Goal: Transaction & Acquisition: Download file/media

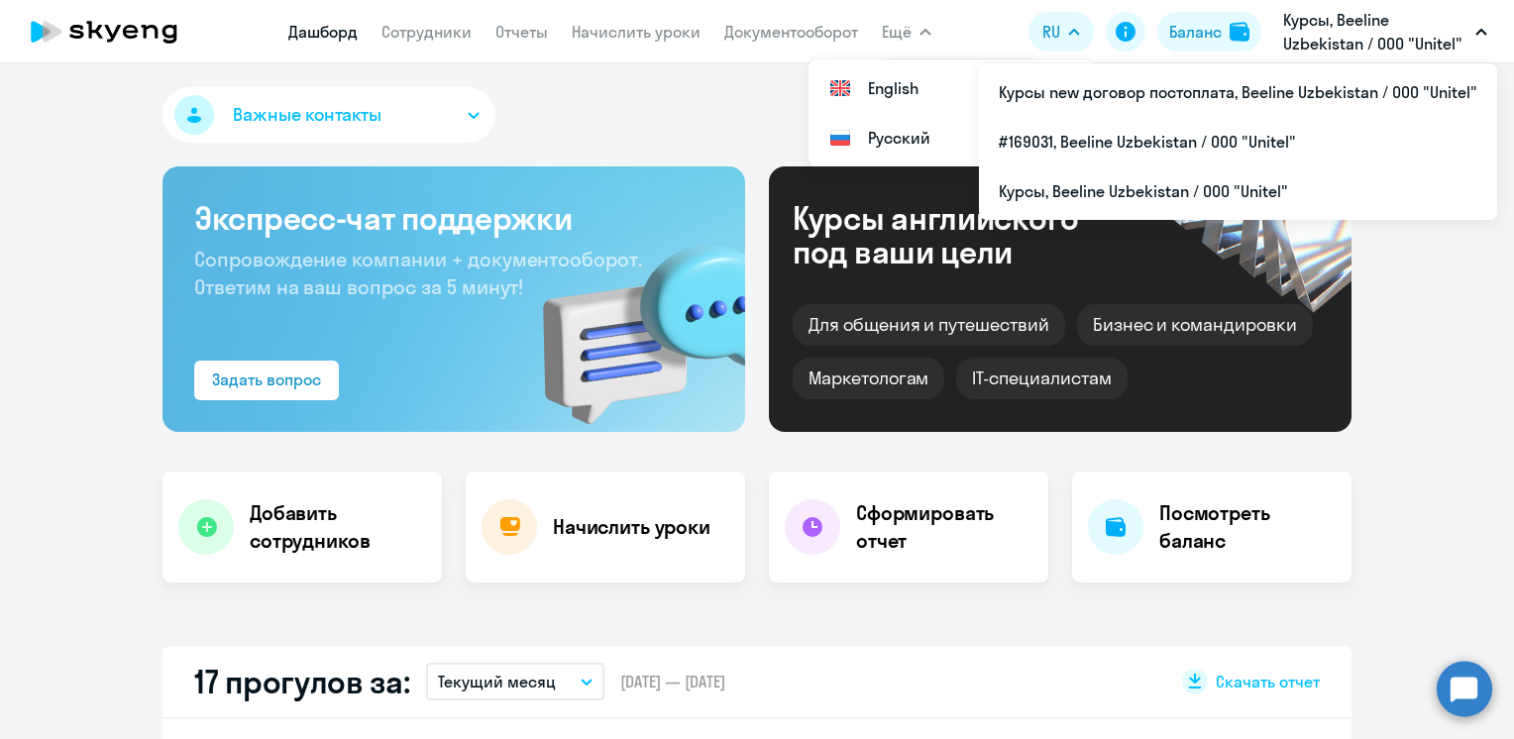
select select "30"
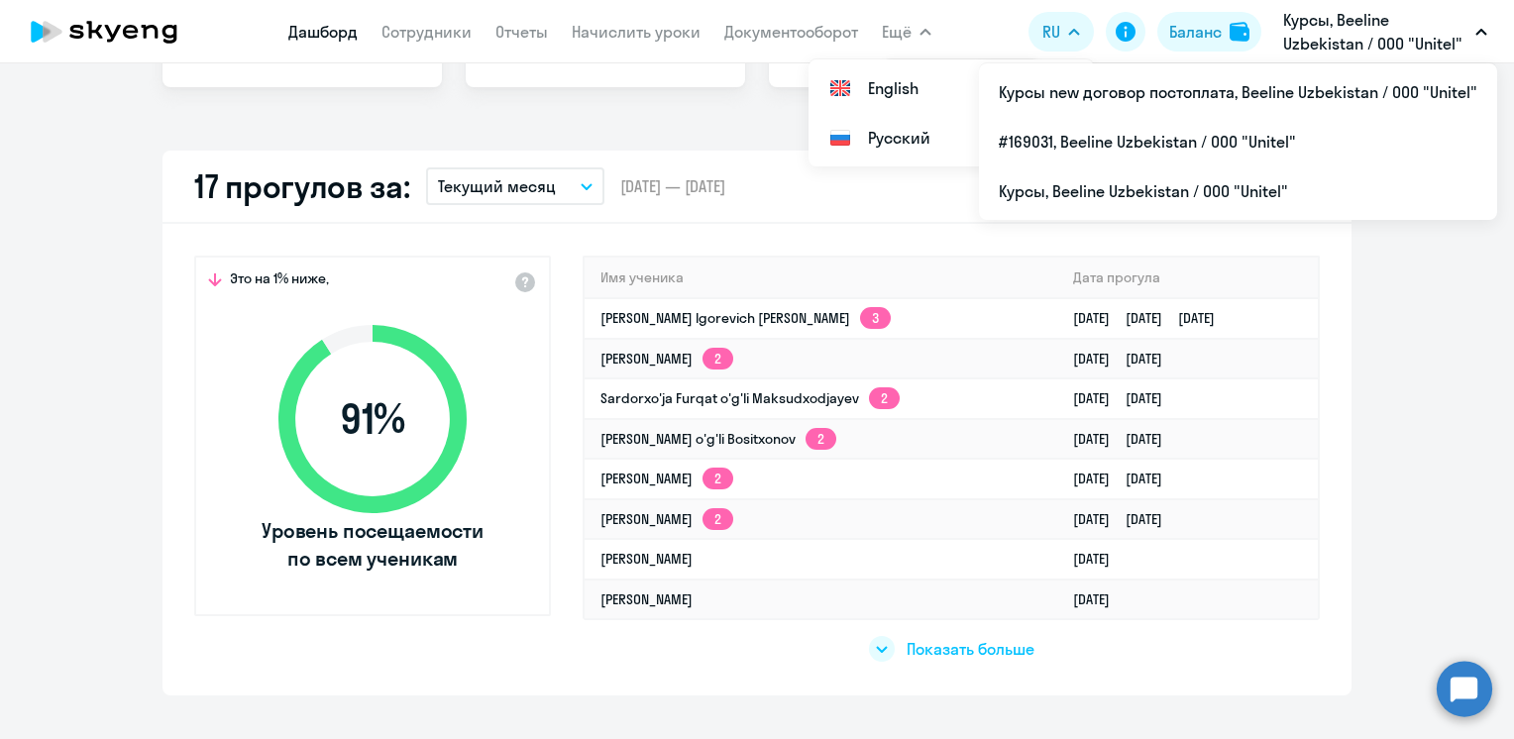
click at [1363, 10] on p "Курсы, Beeline Uzbekistan / ООО "Unitel"" at bounding box center [1375, 32] width 184 height 48
click at [1345, 31] on p "Курсы, Beeline Uzbekistan / ООО "Unitel"" at bounding box center [1375, 32] width 184 height 48
click at [1485, 34] on icon "button" at bounding box center [1481, 32] width 10 height 5
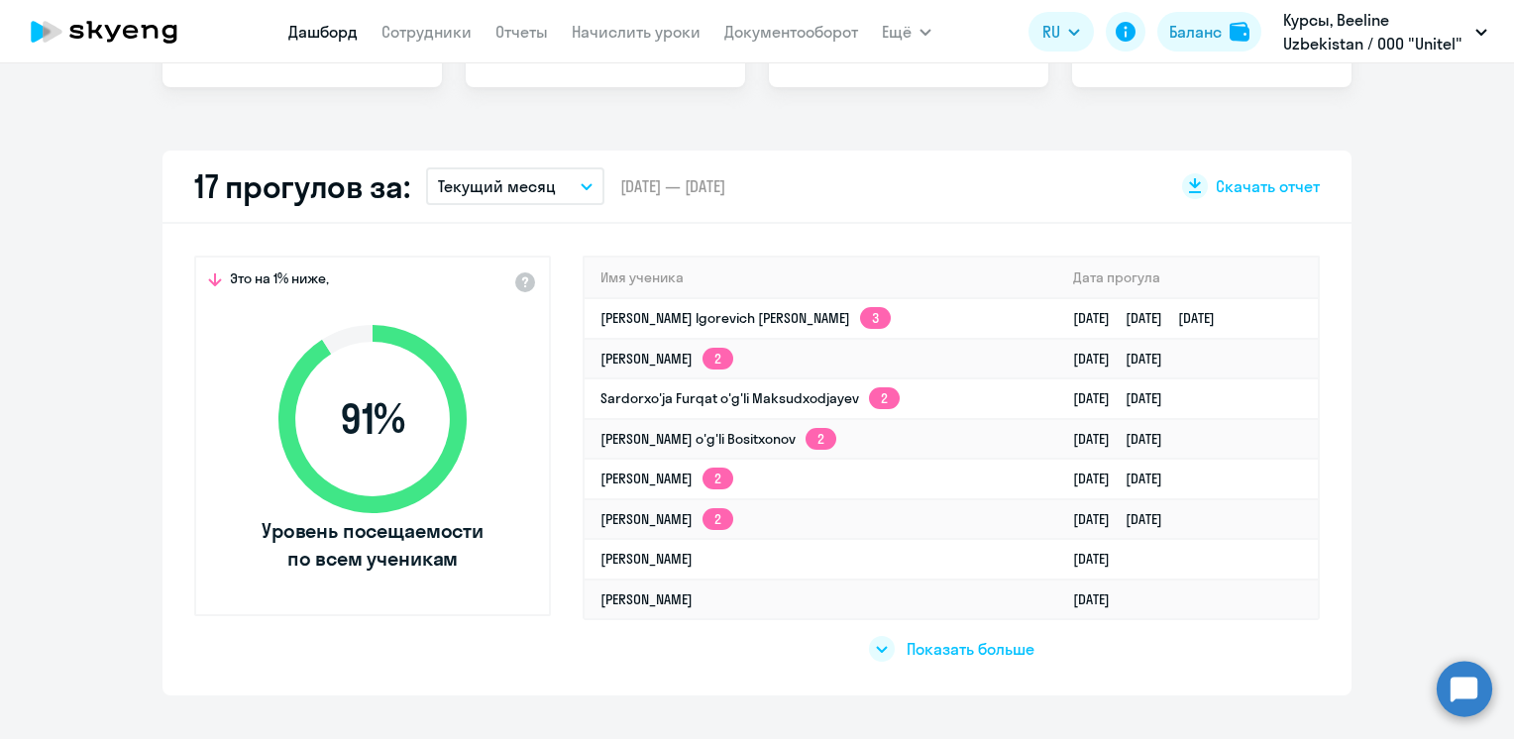
click at [1485, 34] on icon "button" at bounding box center [1481, 32] width 12 height 7
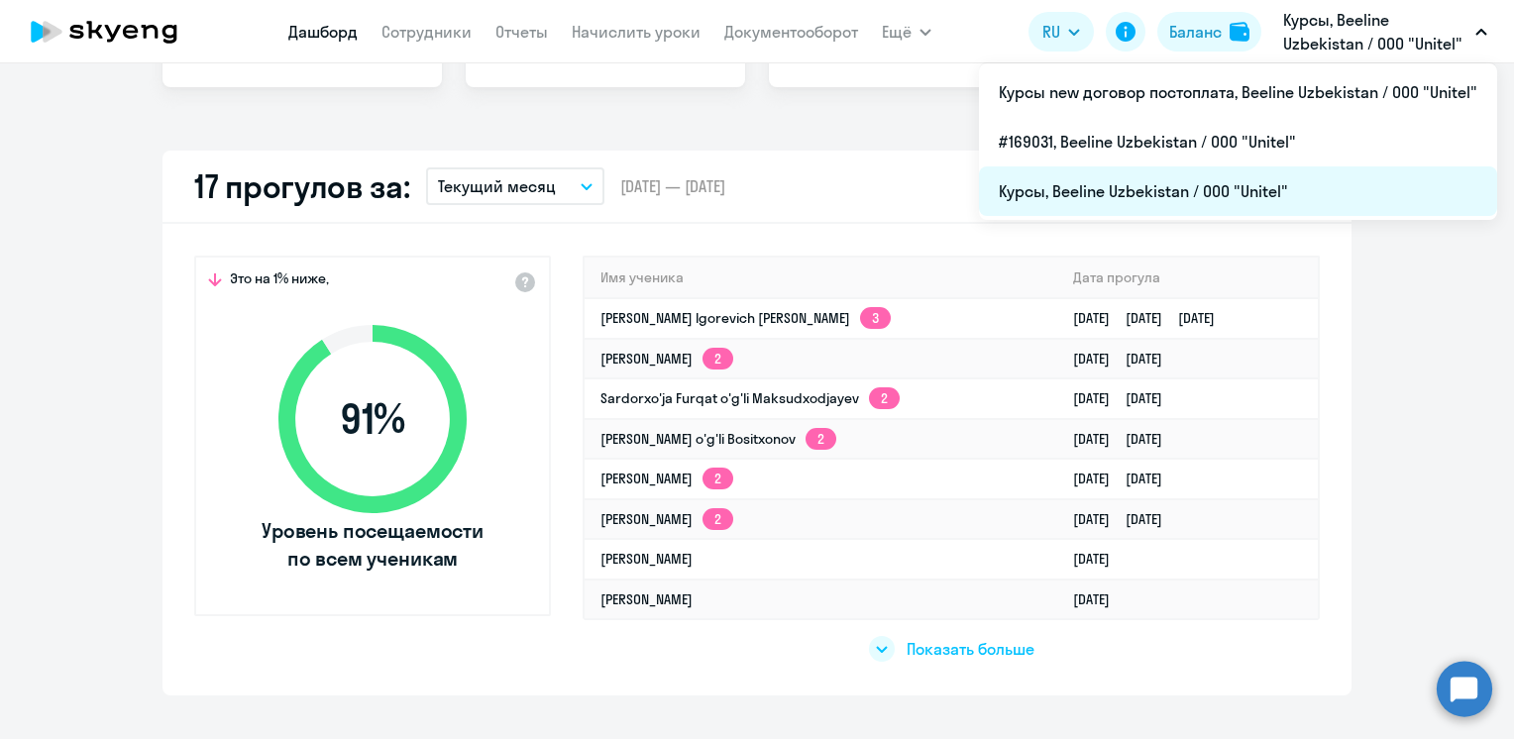
click at [1125, 195] on li "Курсы, Beeline Uzbekistan / ООО "Unitel"" at bounding box center [1238, 191] width 518 height 50
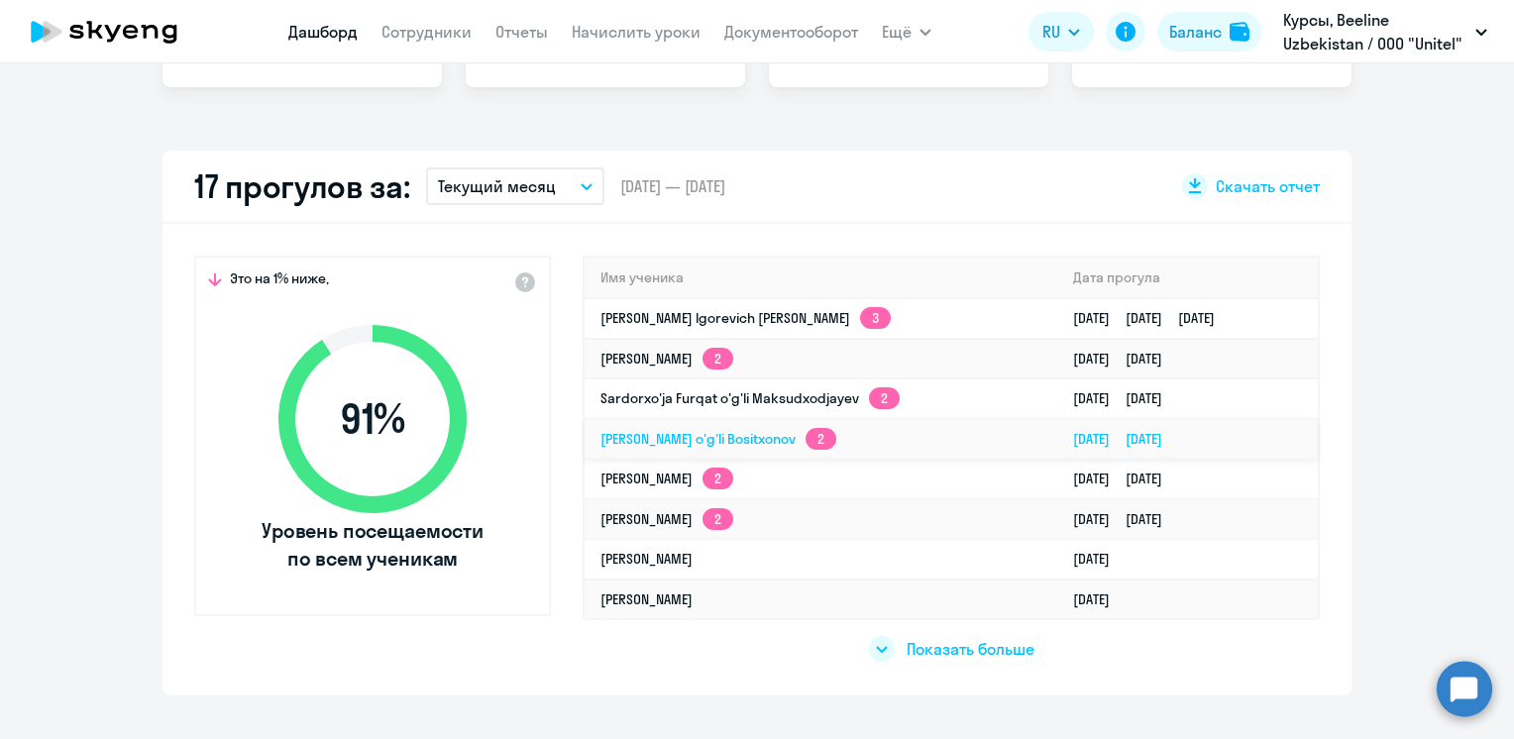
select select "30"
click at [429, 28] on link "Сотрудники" at bounding box center [426, 32] width 90 height 20
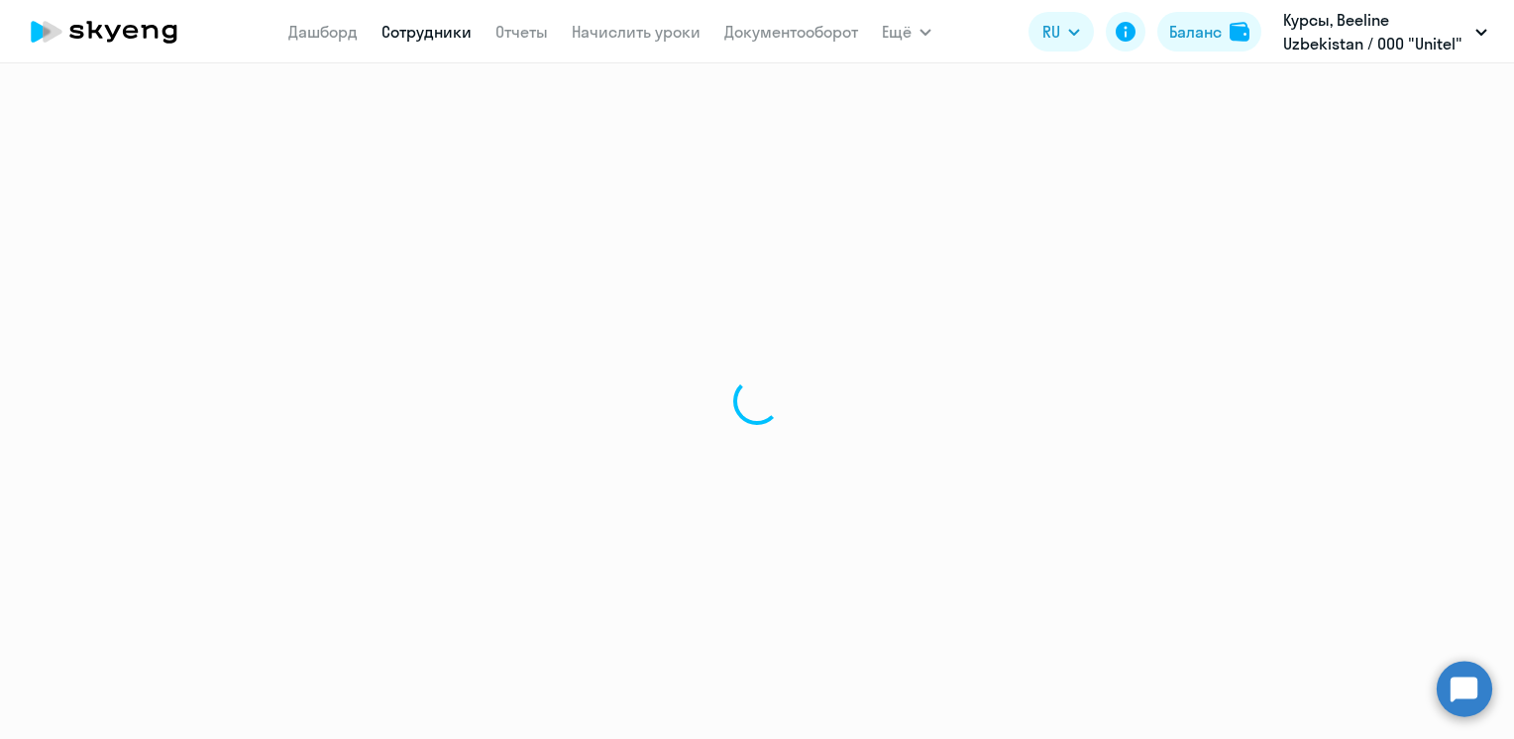
select select "30"
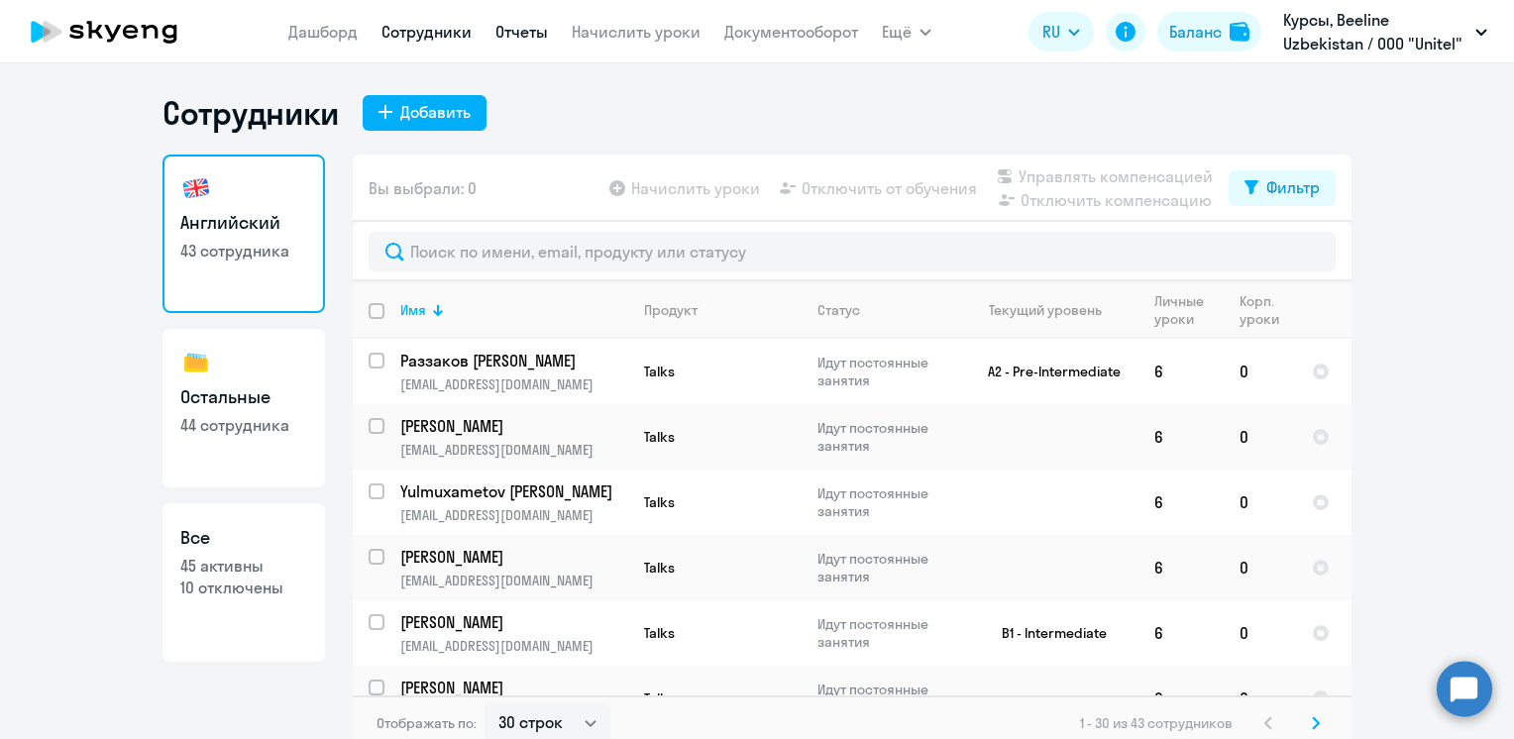
click at [506, 30] on link "Отчеты" at bounding box center [521, 32] width 52 height 20
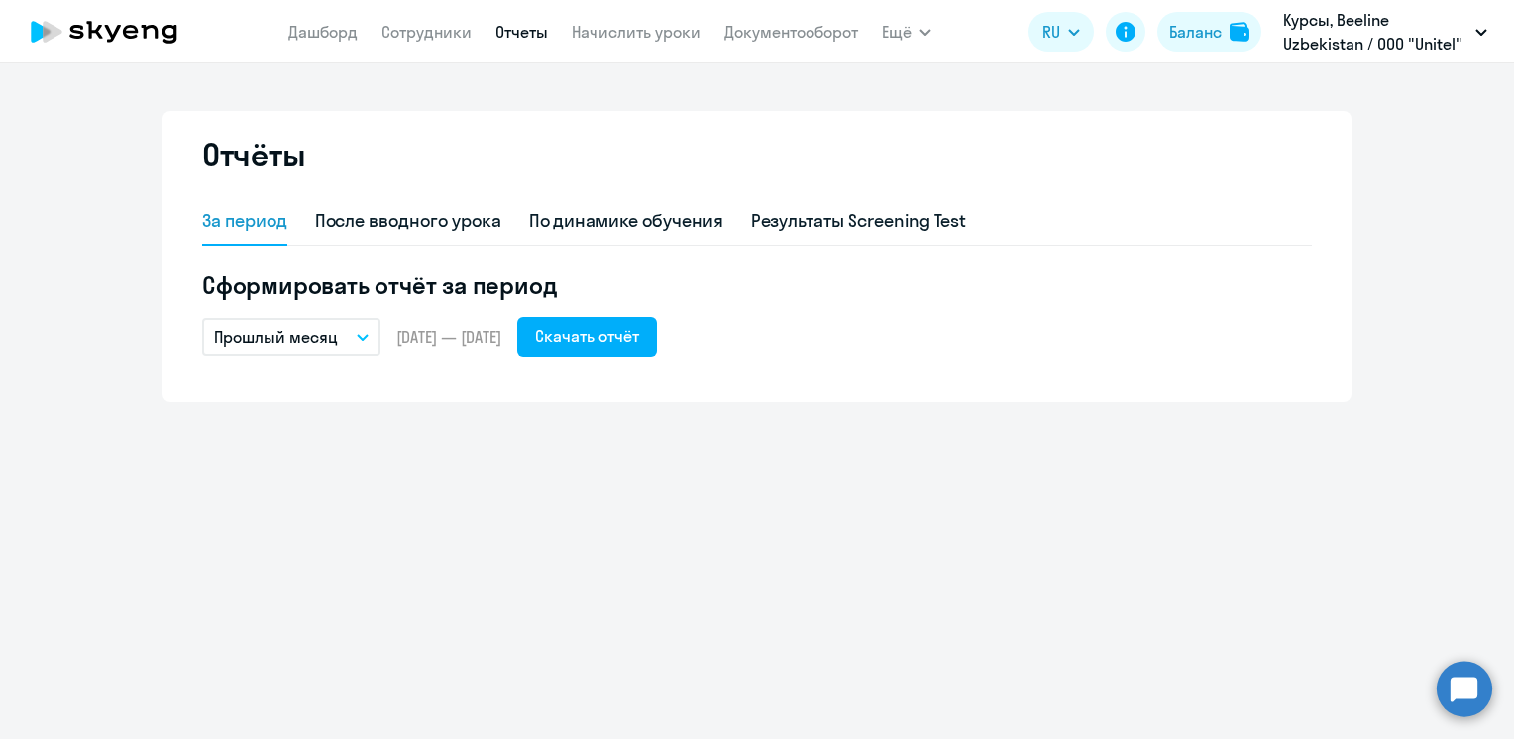
click at [358, 338] on icon "button" at bounding box center [363, 337] width 12 height 7
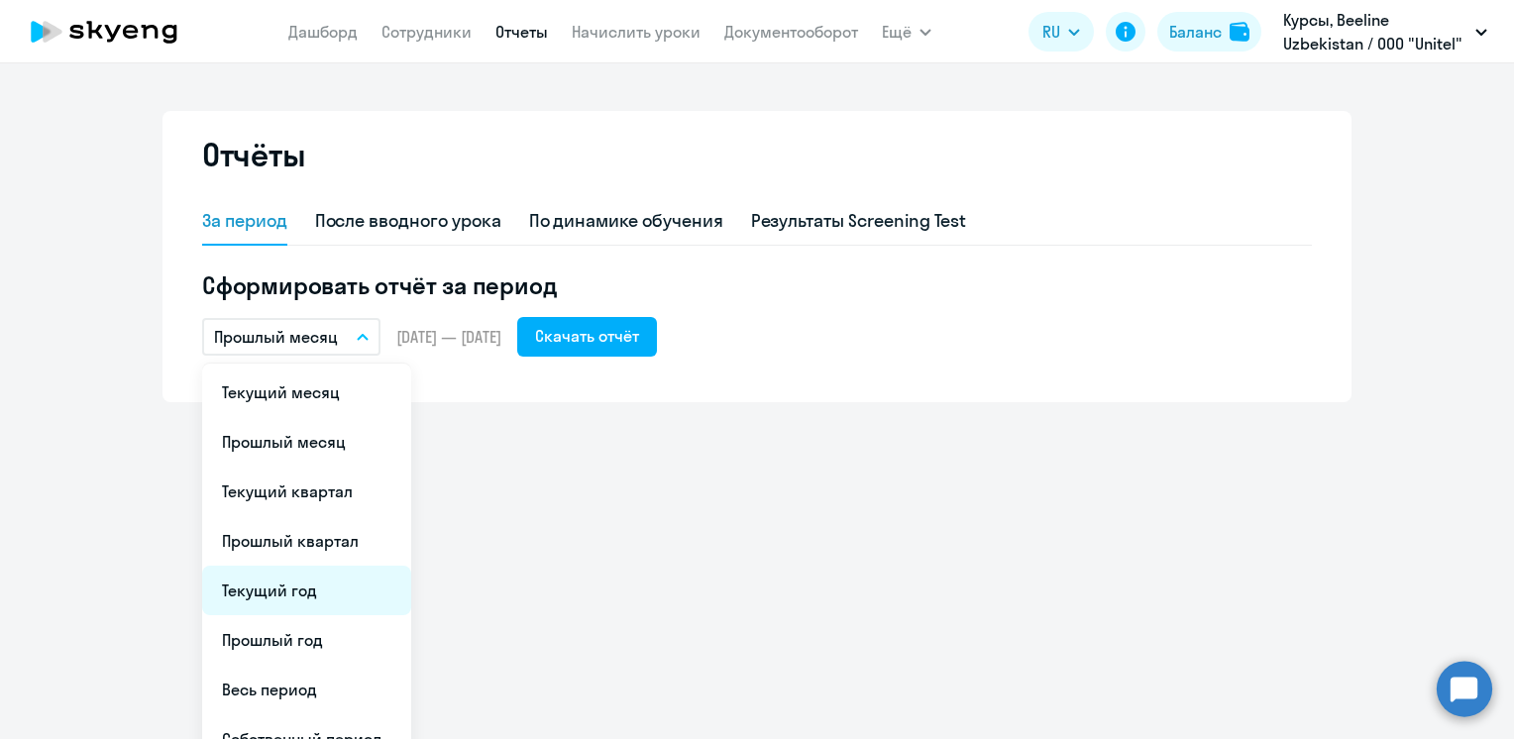
click at [258, 593] on li "Текущий год" at bounding box center [306, 591] width 209 height 50
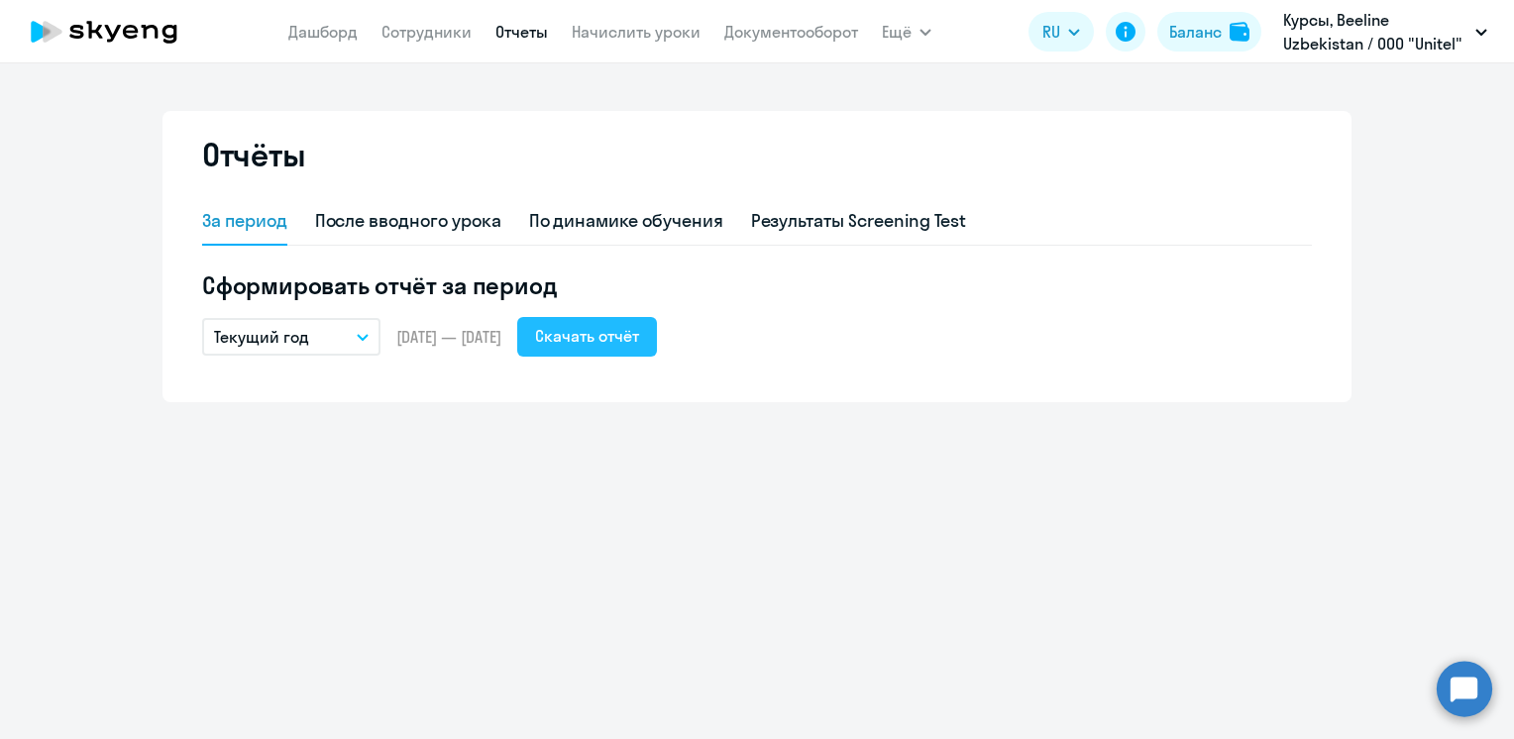
click at [610, 341] on div "Скачать отчёт" at bounding box center [587, 336] width 104 height 24
click at [368, 338] on icon "button" at bounding box center [363, 337] width 12 height 7
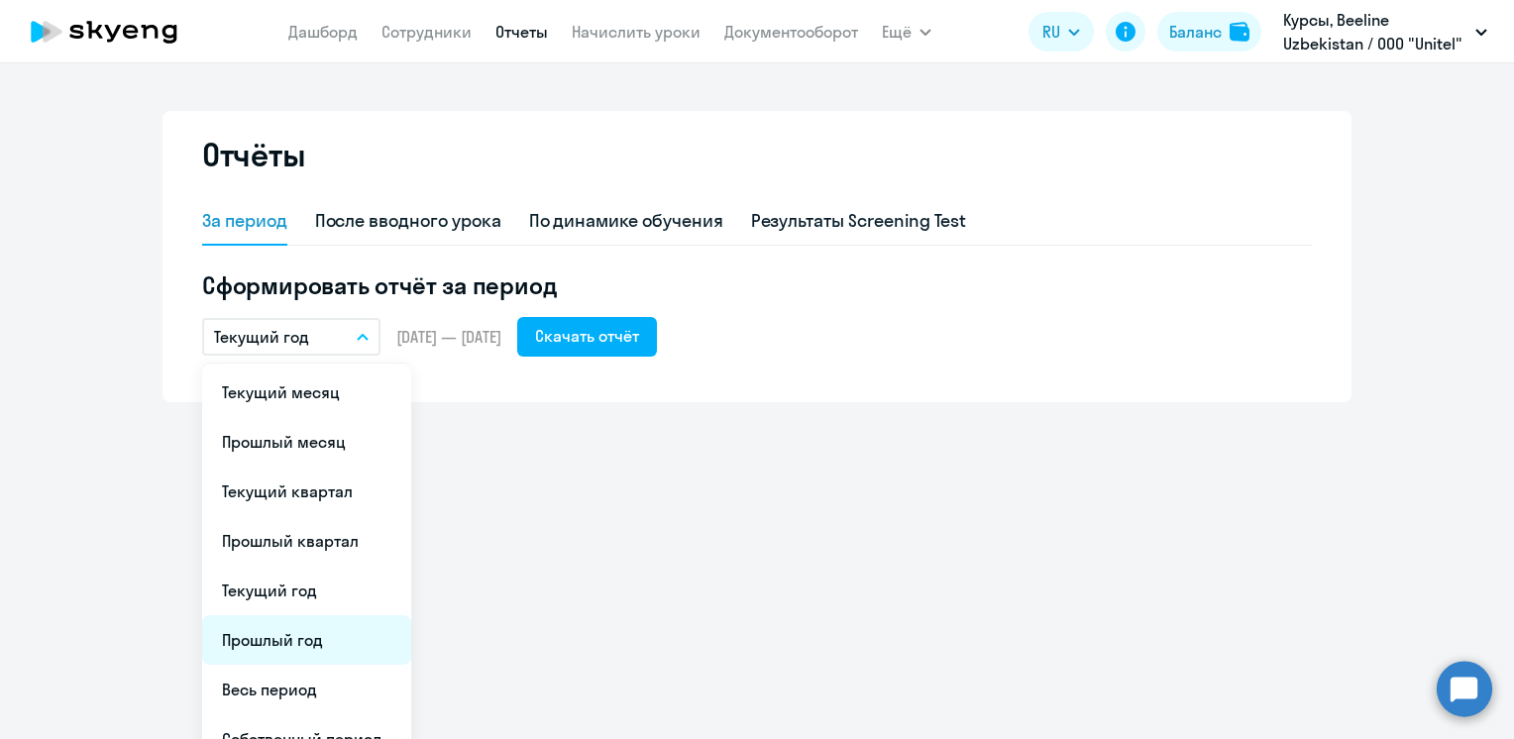
scroll to position [28, 0]
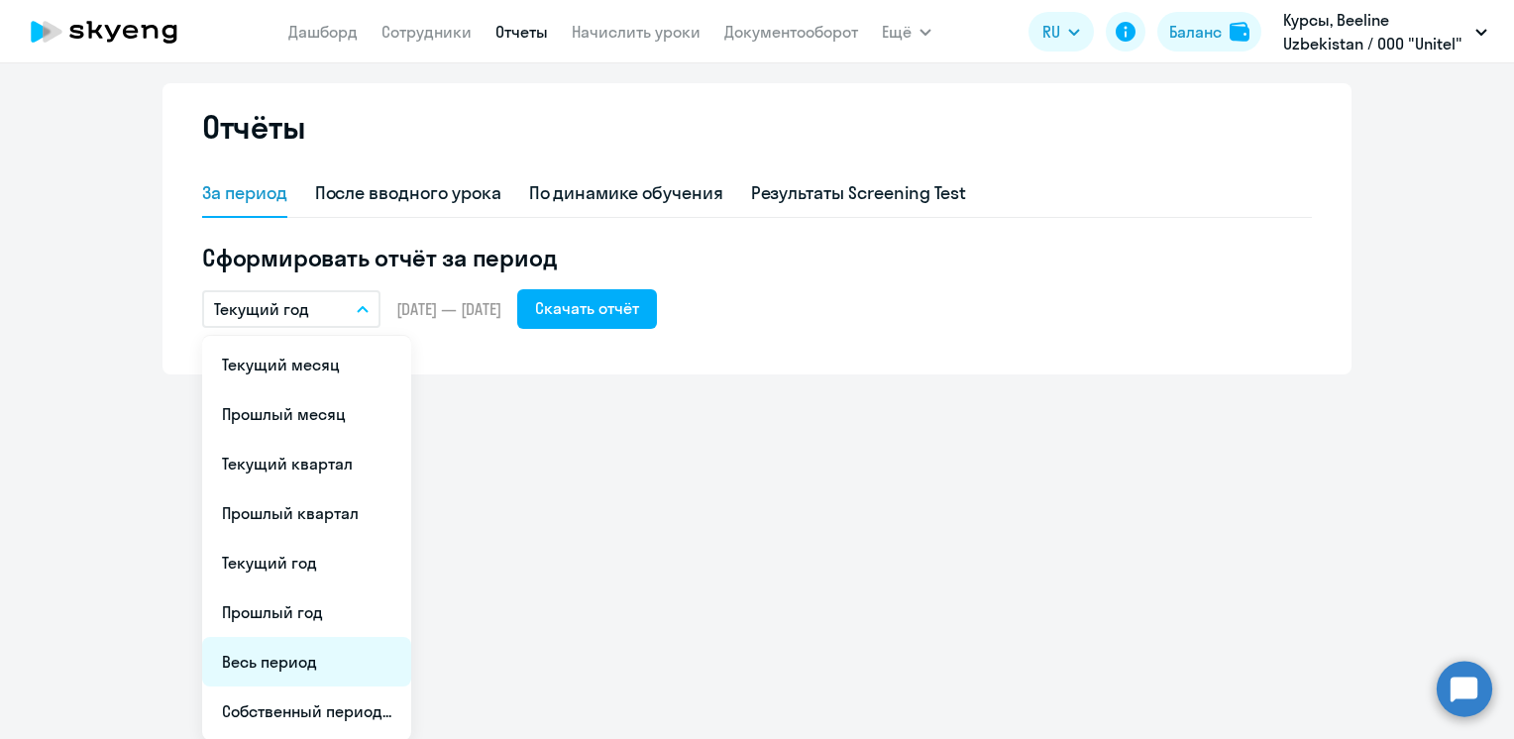
click at [283, 665] on li "Весь период" at bounding box center [306, 662] width 209 height 50
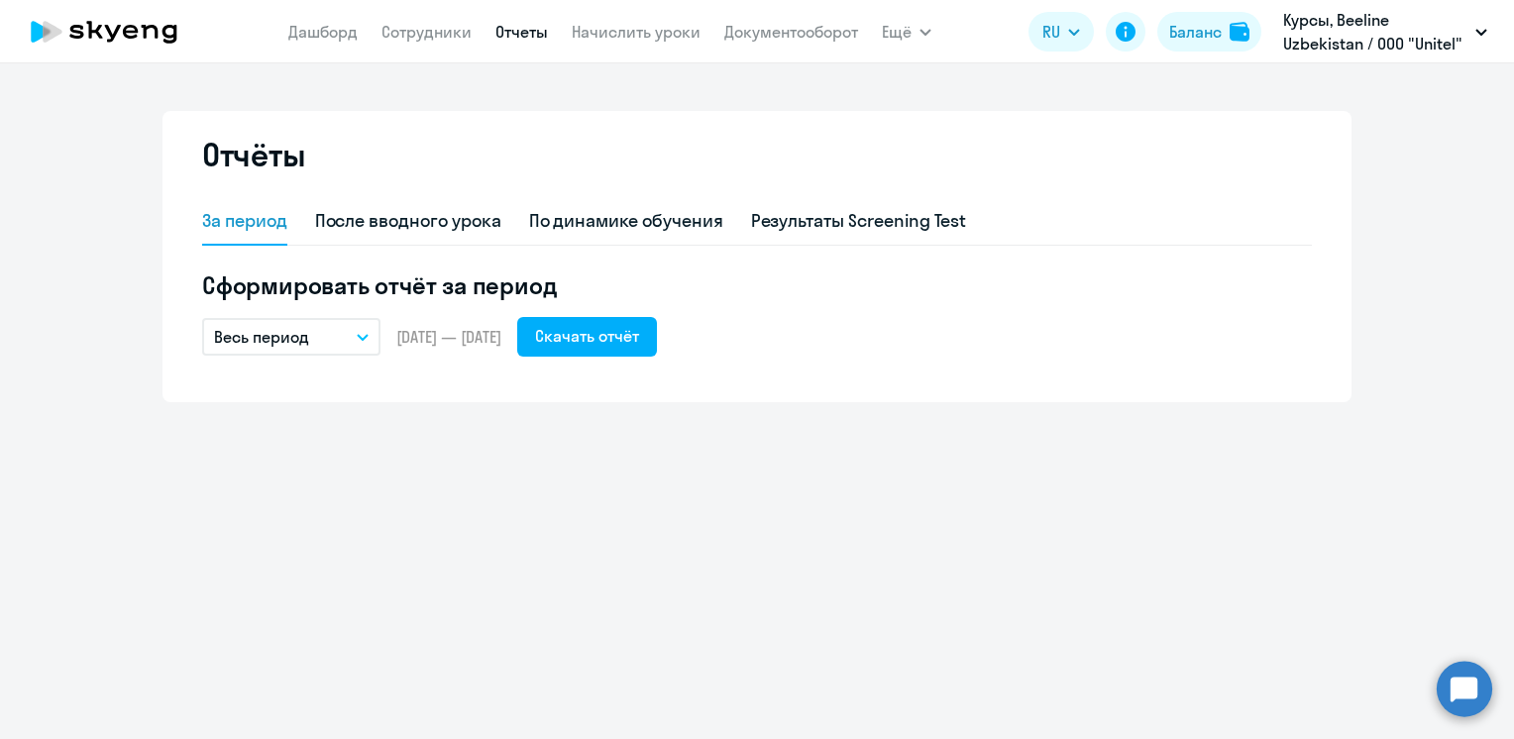
scroll to position [0, 0]
click at [614, 335] on div "Скачать отчёт" at bounding box center [587, 336] width 104 height 24
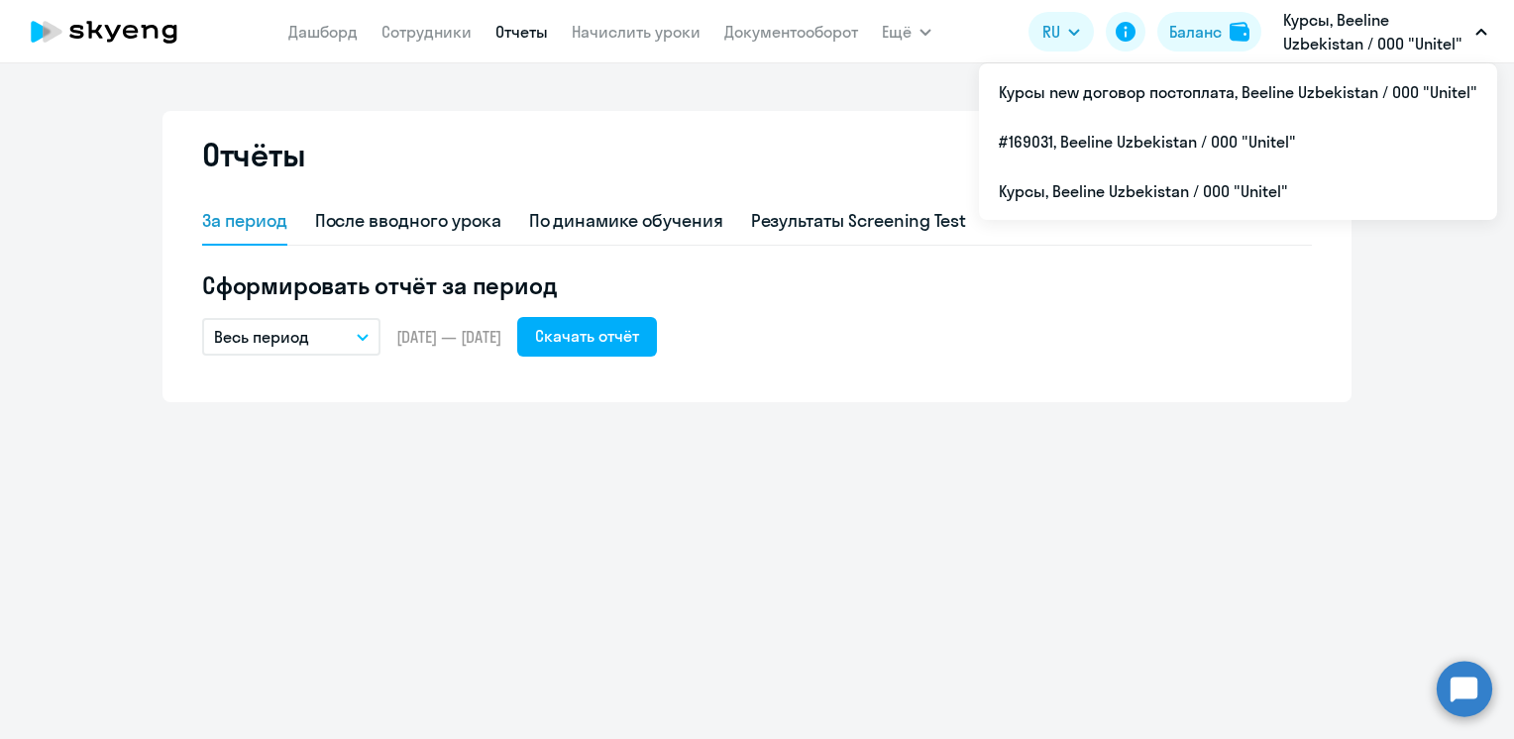
click at [1365, 691] on div "Отчёты За период После вводного урока По динамике обучения Результаты Screening…" at bounding box center [757, 401] width 1514 height 676
click at [1481, 42] on button "Курсы, Beeline Uzbekistan / ООО "Unitel"" at bounding box center [1385, 32] width 224 height 48
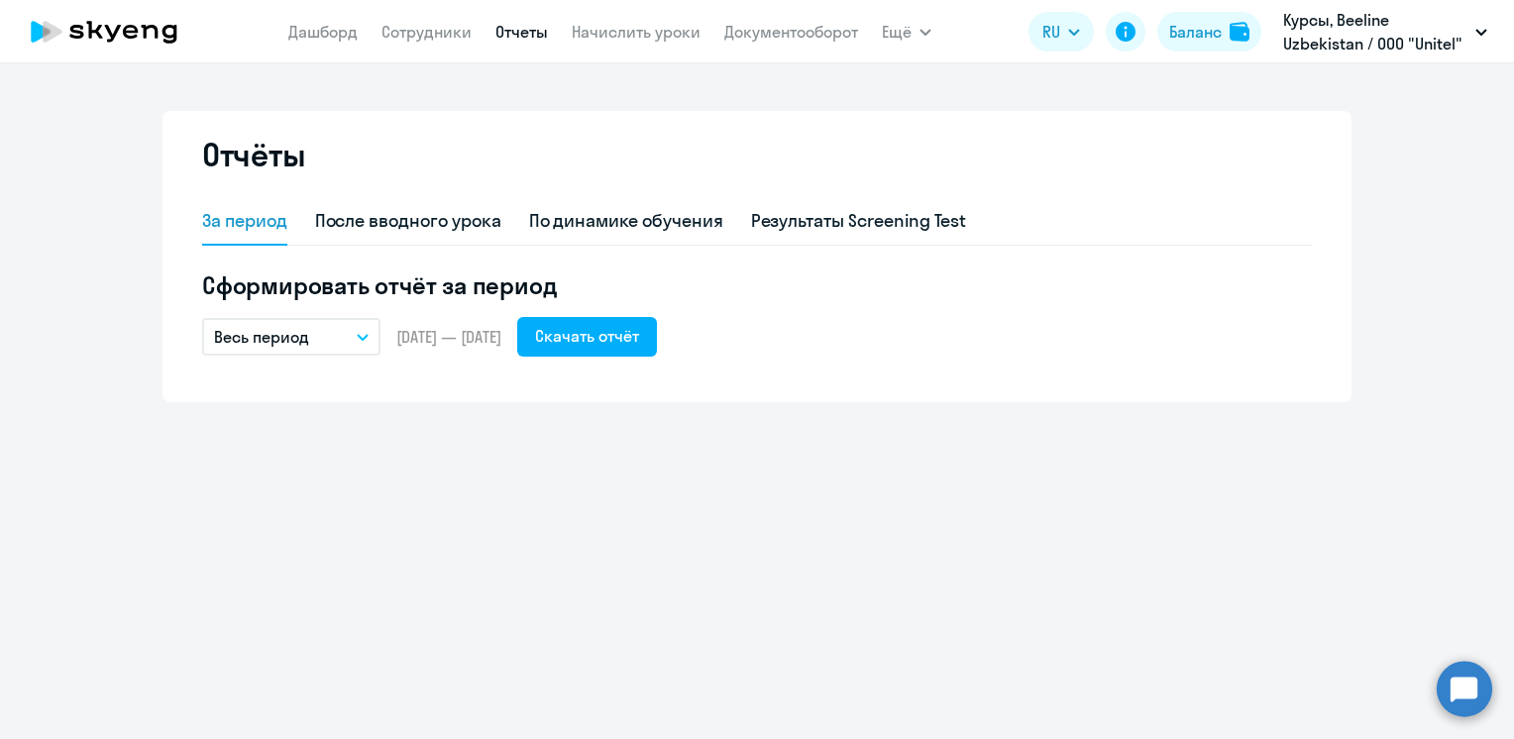
click at [1493, 38] on button "Курсы, Beeline Uzbekistan / ООО "Unitel"" at bounding box center [1385, 32] width 224 height 48
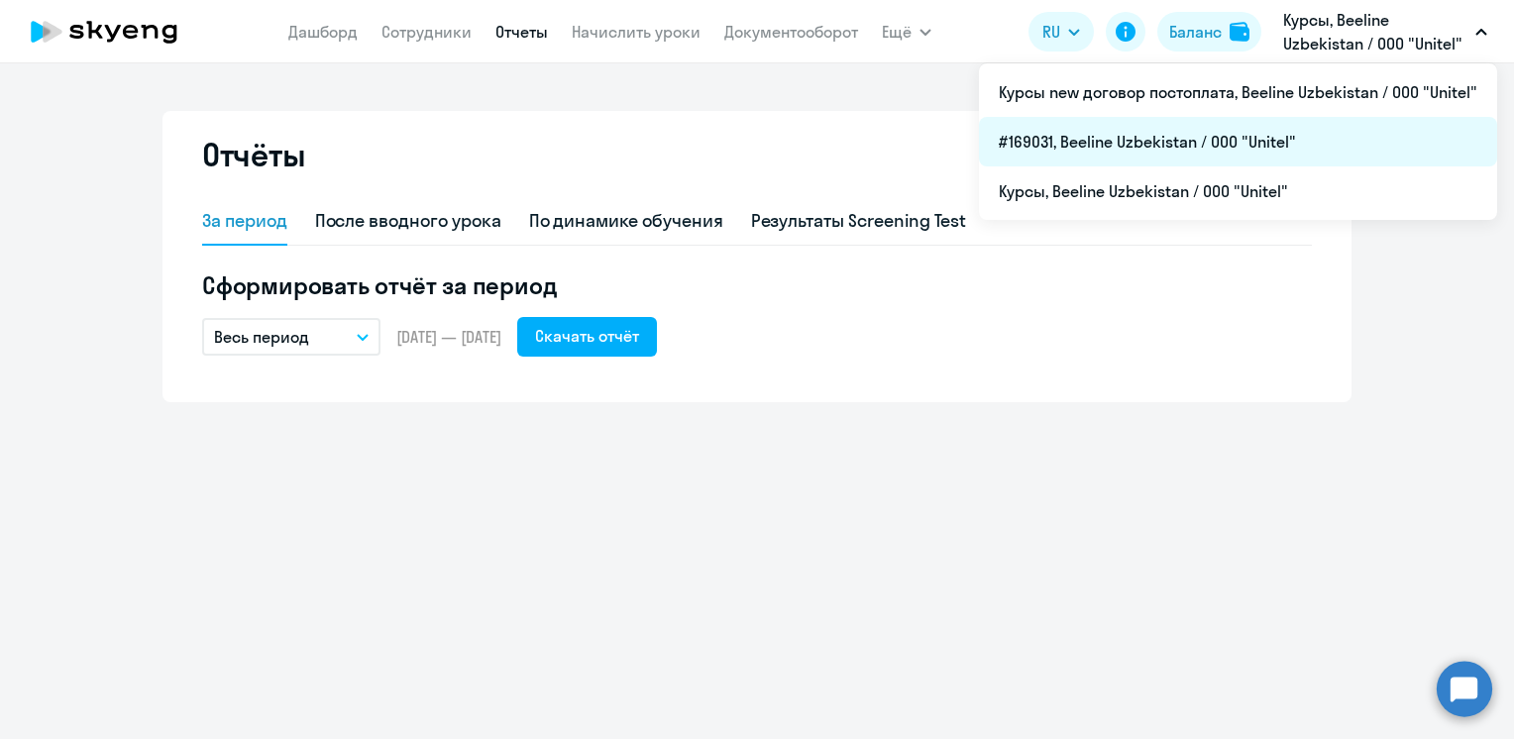
click at [1123, 147] on li "#169031, Beeline Uzbekistan / ООО "Unitel"" at bounding box center [1238, 142] width 518 height 50
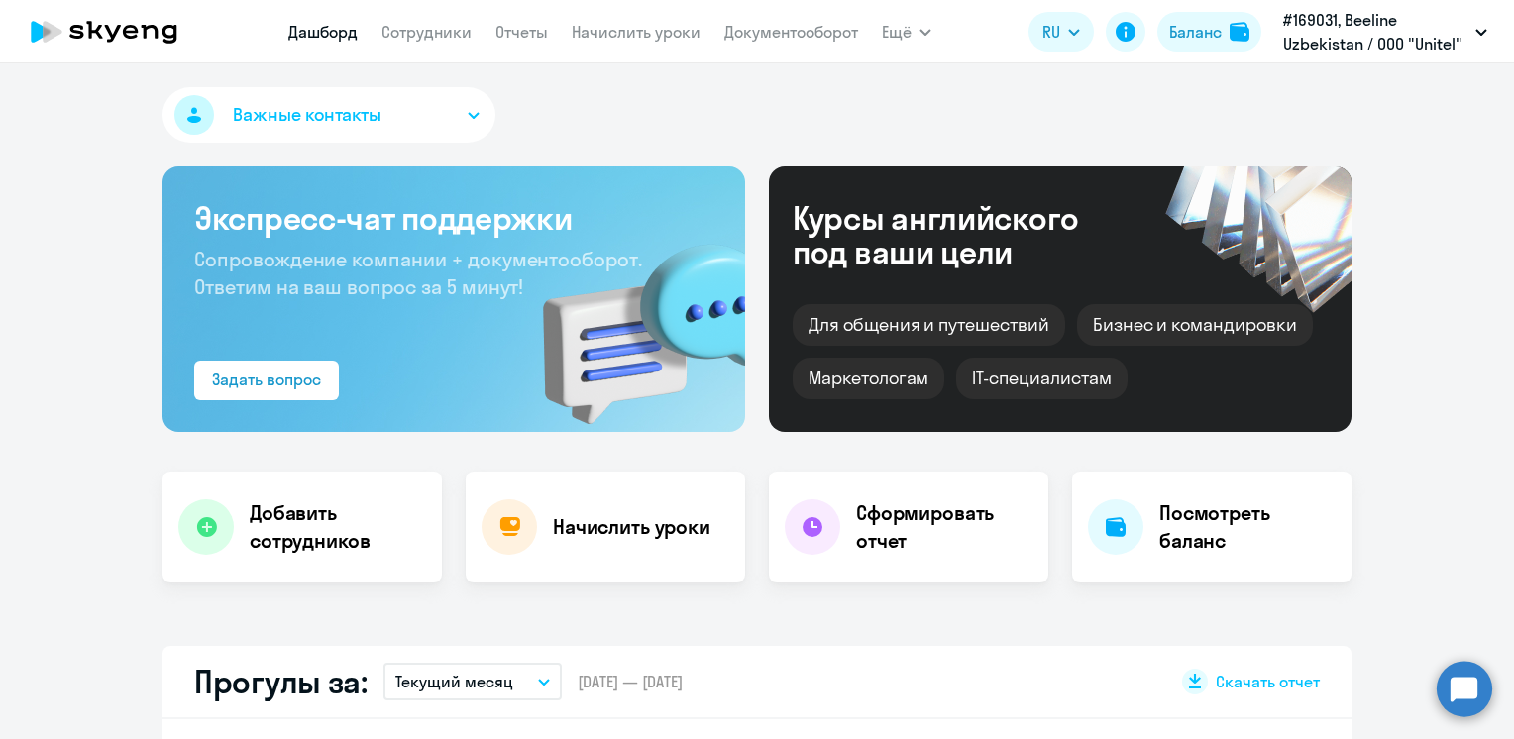
click at [421, 18] on nav "[PERSON_NAME] Отчеты Начислить уроки Документооборот" at bounding box center [573, 32] width 570 height 40
click at [434, 23] on link "Сотрудники" at bounding box center [426, 32] width 90 height 20
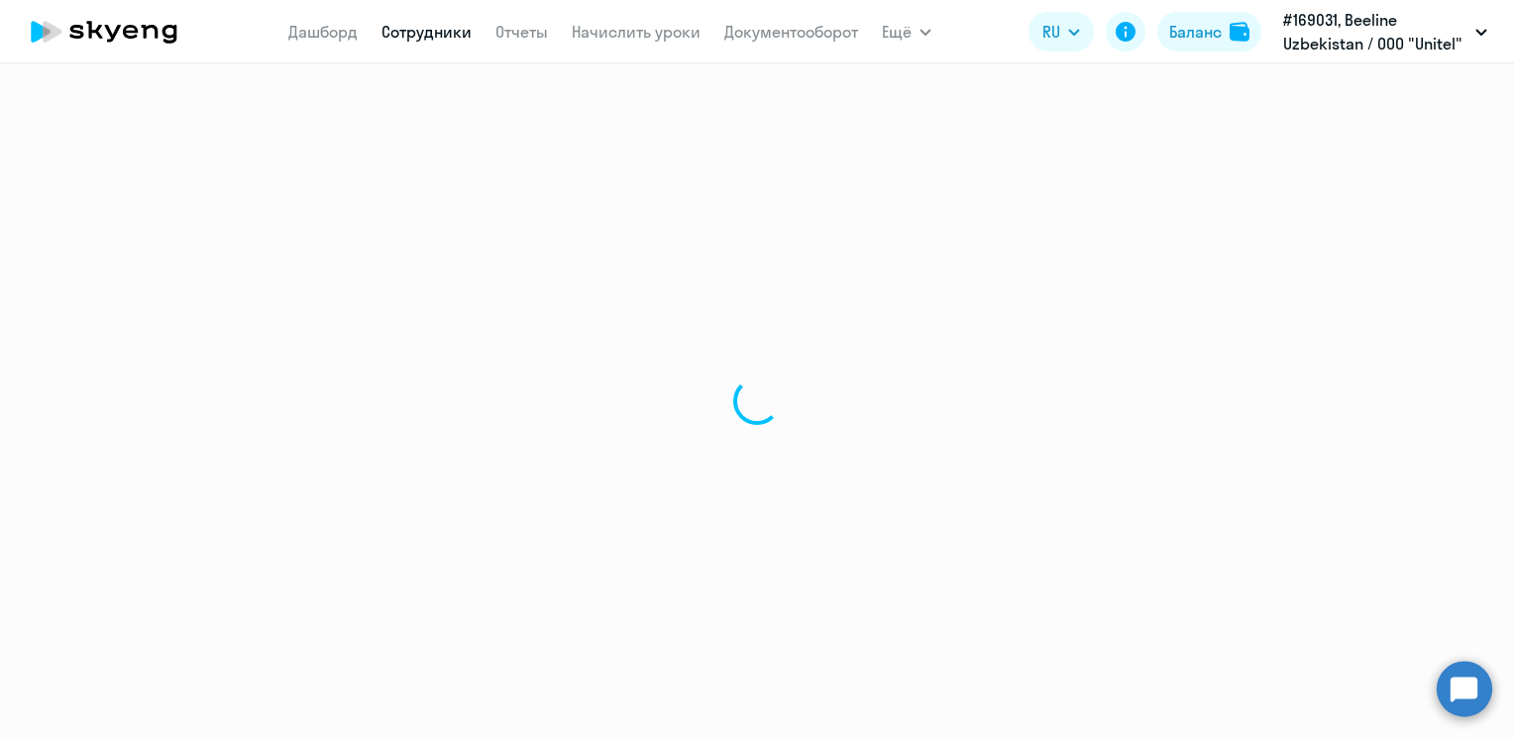
select select "30"
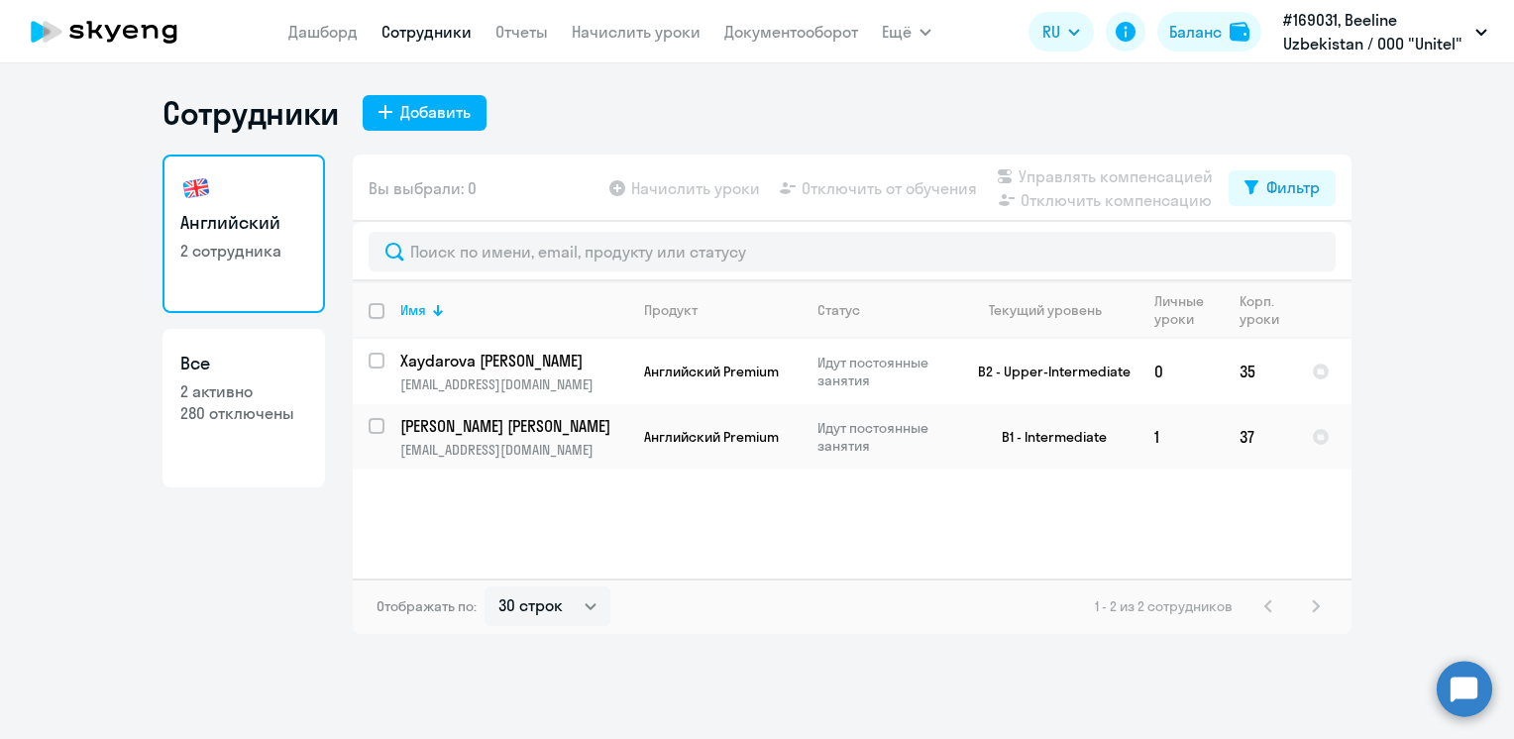
click at [903, 659] on div "Сотрудники Добавить Английский 2 сотрудника Все 2 активно 280 отключены Вы выбр…" at bounding box center [757, 401] width 1514 height 676
click at [211, 409] on p "280 отключены" at bounding box center [243, 413] width 127 height 22
select select "30"
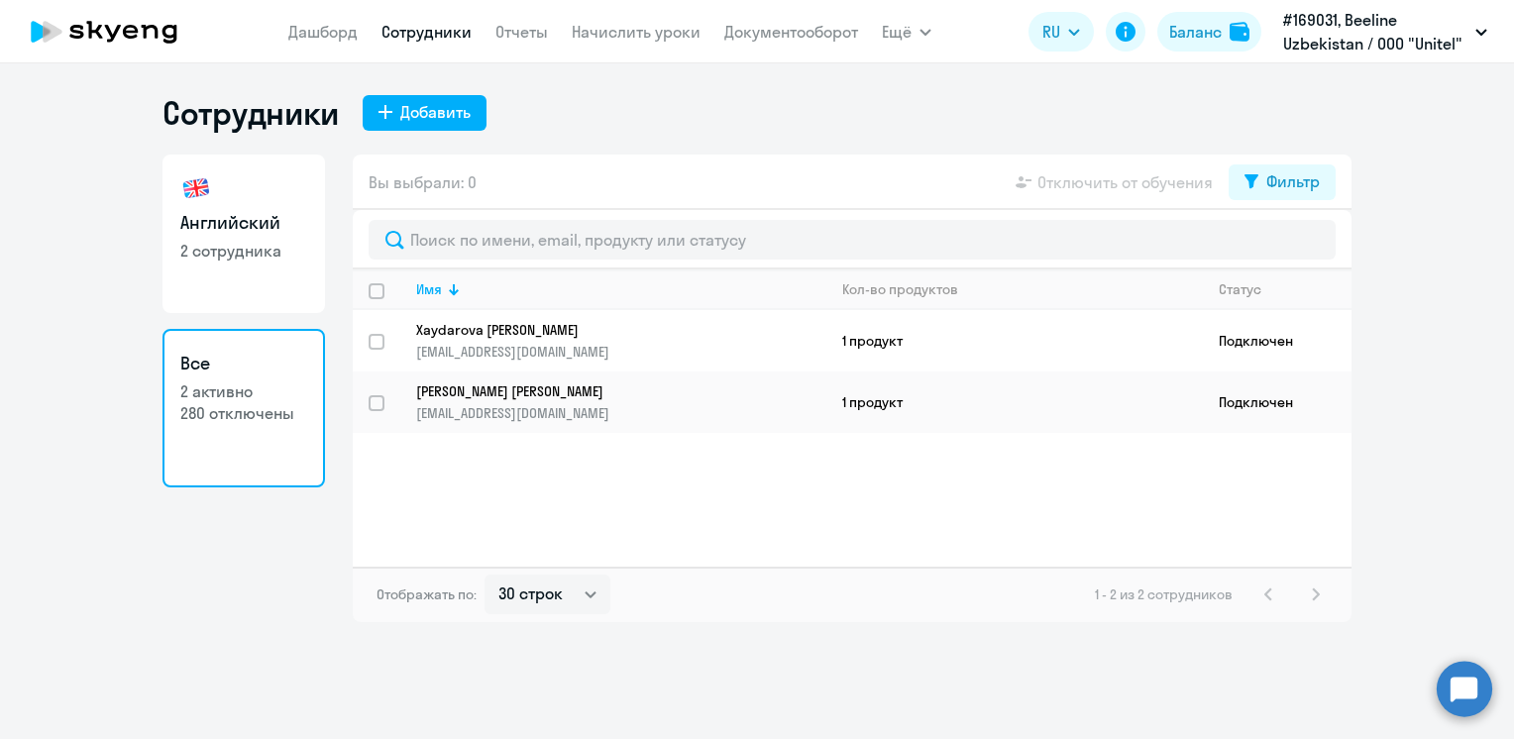
click at [223, 398] on p "2 активно" at bounding box center [243, 391] width 127 height 22
click at [200, 240] on p "2 сотрудника" at bounding box center [243, 251] width 127 height 22
select select "30"
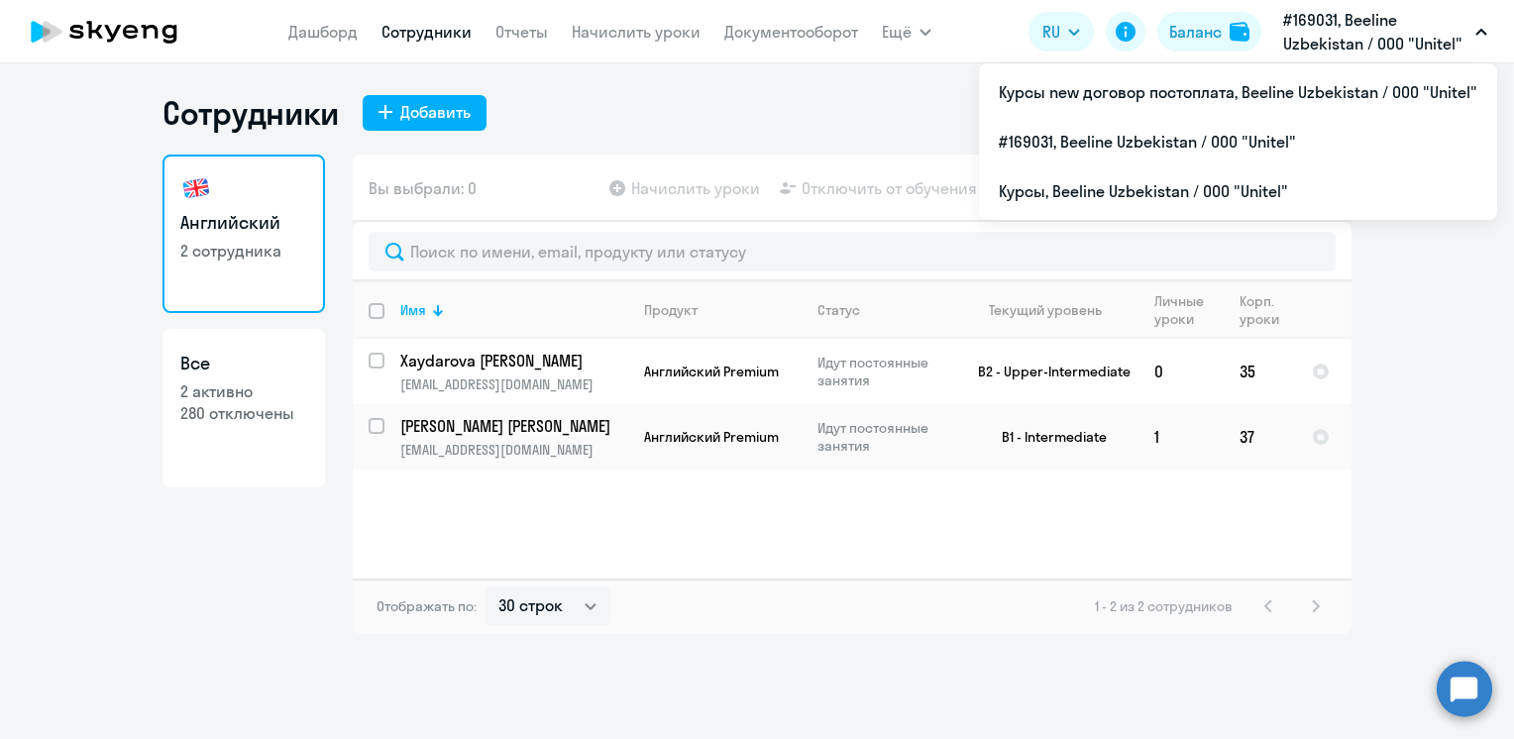
click at [1474, 21] on button "#169031, Beeline Uzbekistan / ООО "Unitel"" at bounding box center [1385, 32] width 224 height 48
click at [1478, 30] on icon "button" at bounding box center [1481, 32] width 10 height 5
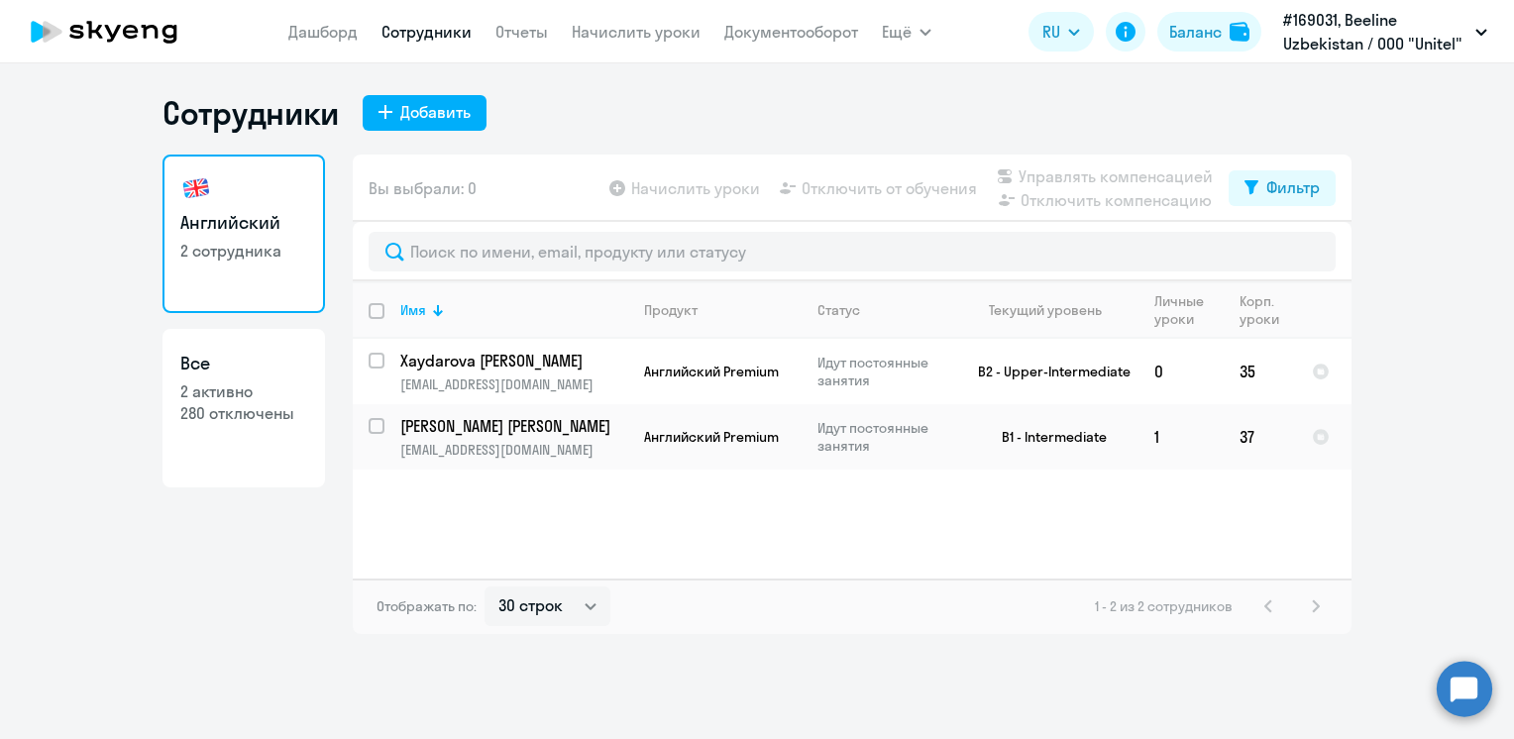
click at [1478, 30] on icon "button" at bounding box center [1481, 32] width 12 height 7
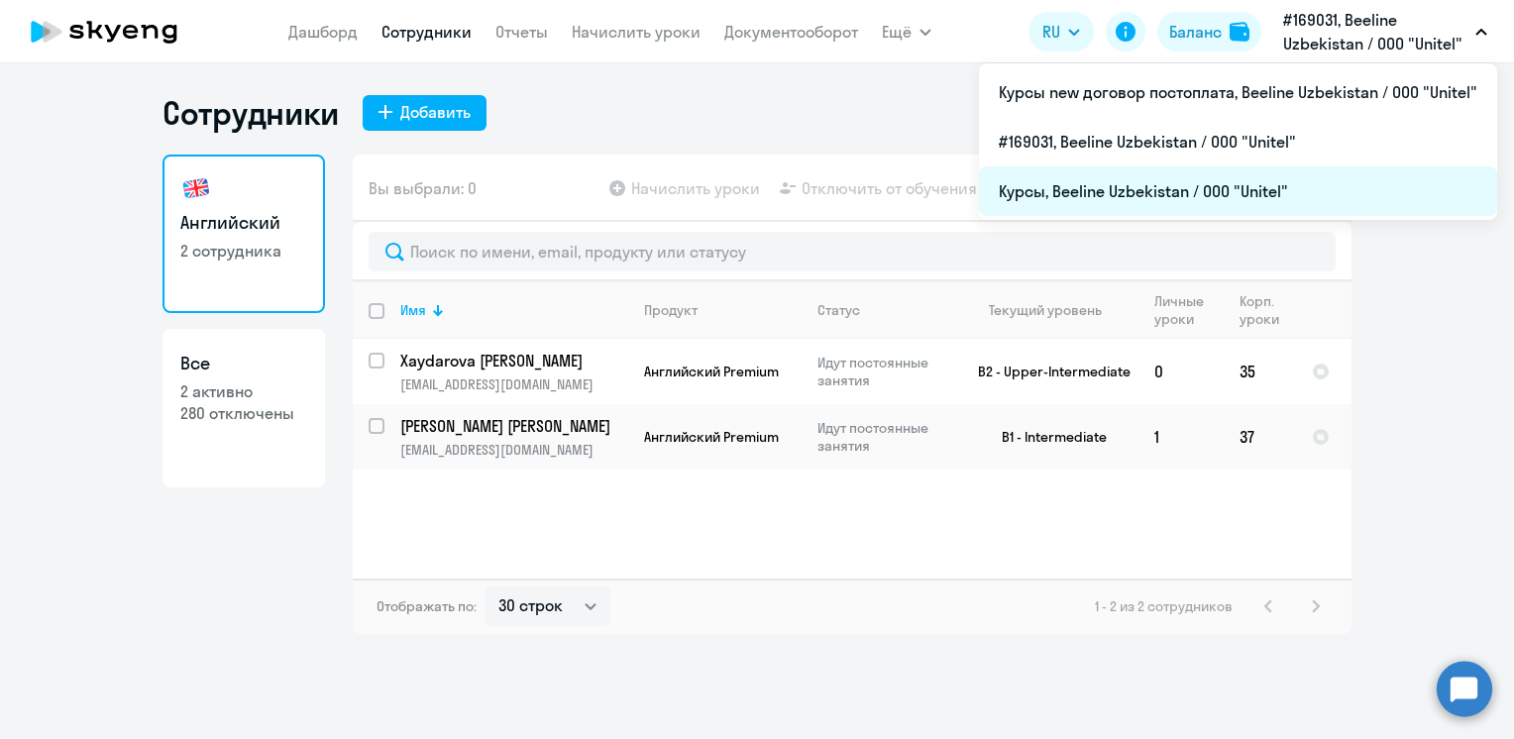
click at [1185, 192] on li "Курсы, Beeline Uzbekistan / ООО "Unitel"" at bounding box center [1238, 191] width 518 height 50
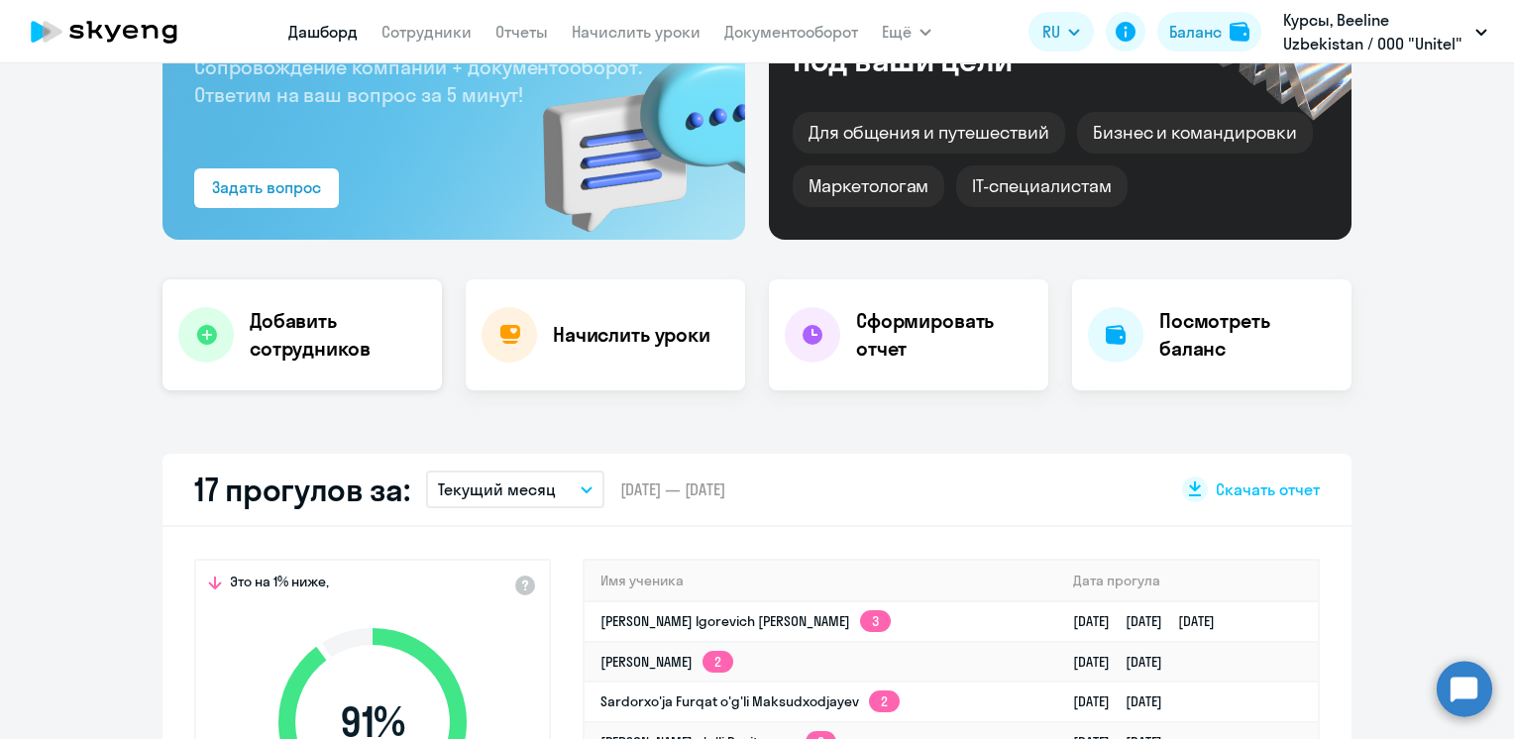
select select "30"
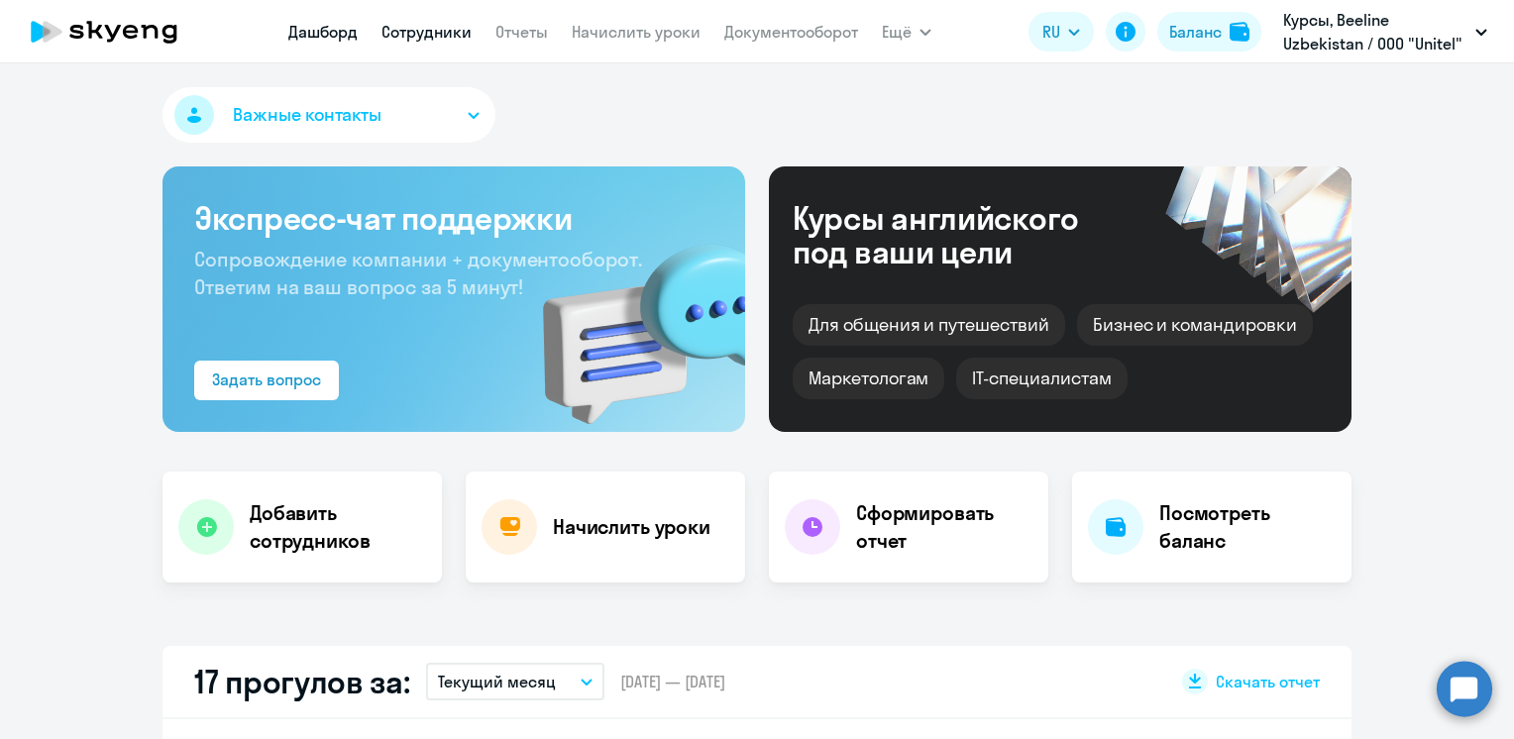
click at [424, 26] on link "Сотрудники" at bounding box center [426, 32] width 90 height 20
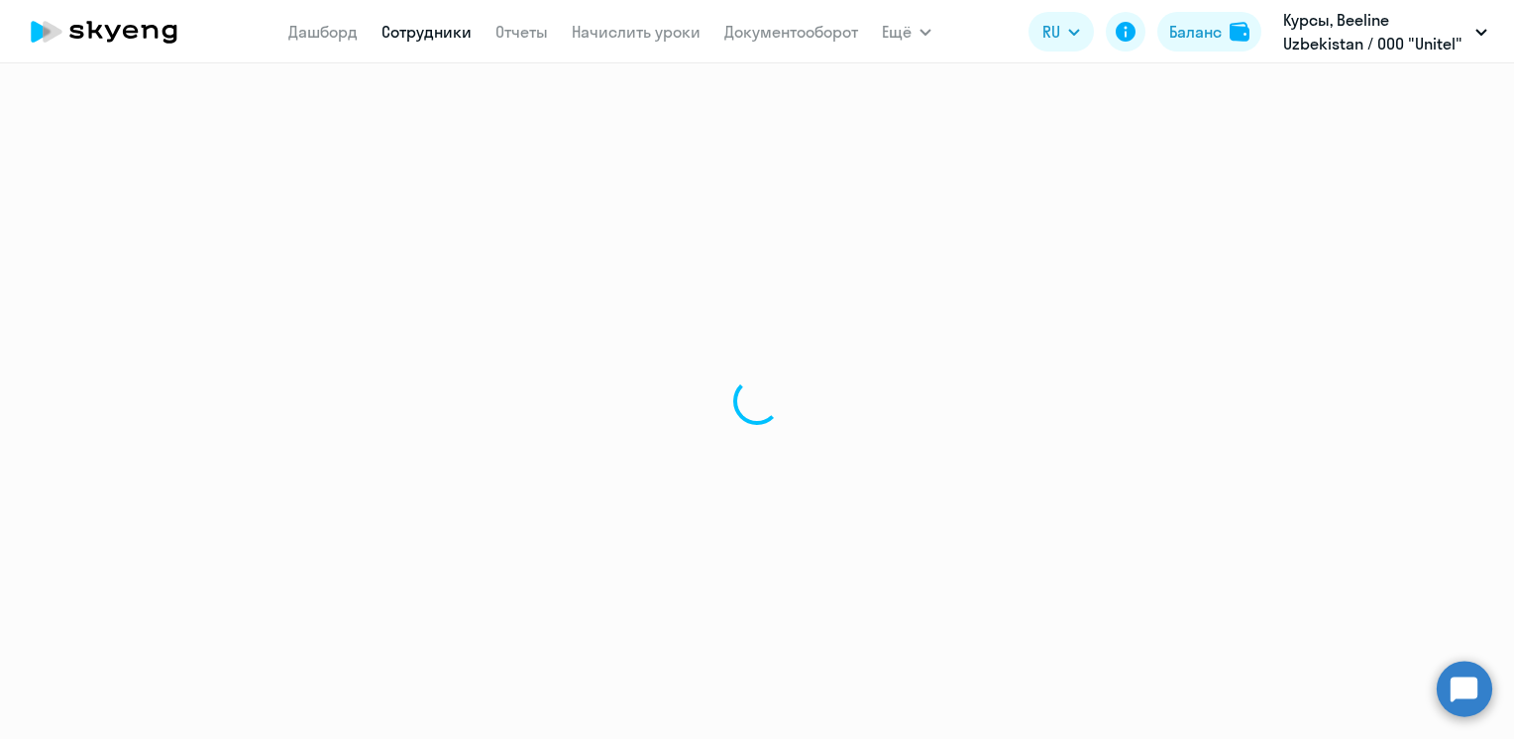
select select "30"
